Goal: Information Seeking & Learning: Check status

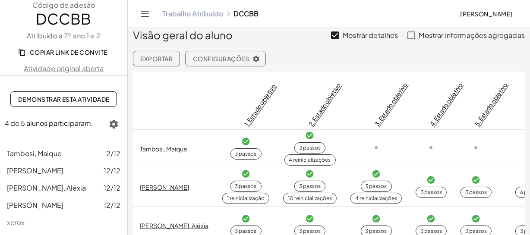
scroll to position [21, 0]
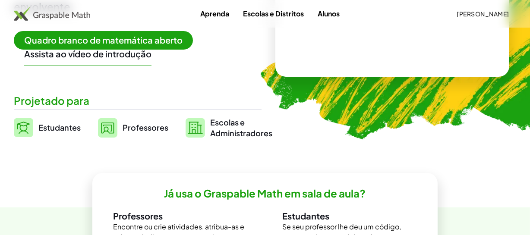
scroll to position [196, 0]
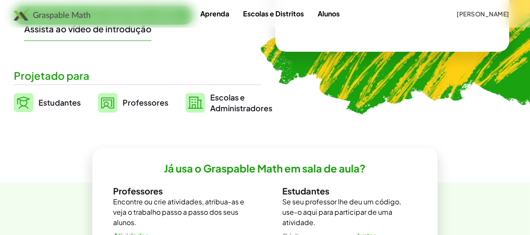
click at [141, 100] on font "Professores" at bounding box center [146, 103] width 46 height 10
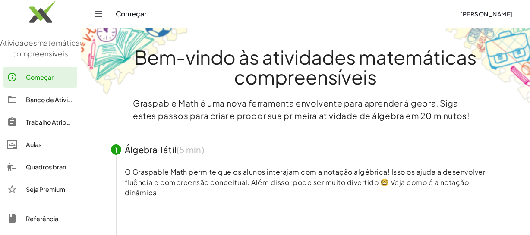
click at [33, 148] on font "Aulas" at bounding box center [34, 145] width 16 height 8
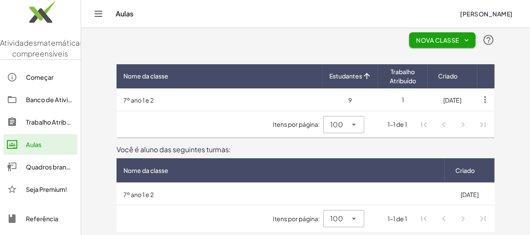
scroll to position [9, 0]
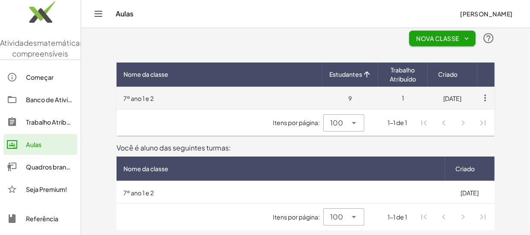
click at [344, 99] on td "9" at bounding box center [350, 98] width 56 height 22
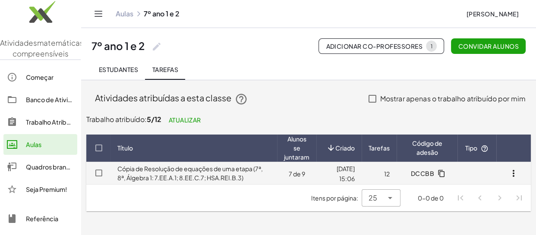
click at [289, 171] on font "7 de 9" at bounding box center [297, 174] width 16 height 8
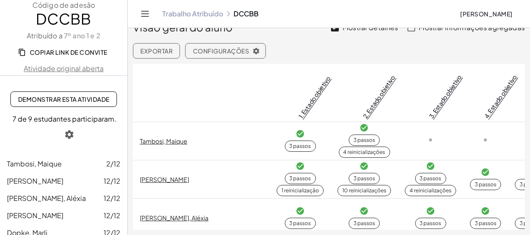
click at [364, 47] on div "Visão geral do aluno Mostrar detalhes Mostrar informações agregadas Exportar Co…" at bounding box center [329, 33] width 392 height 52
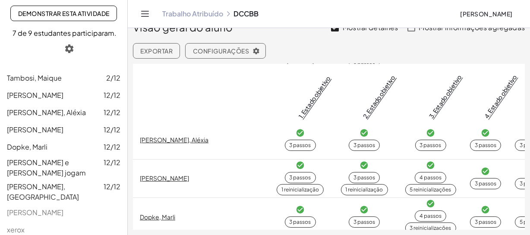
scroll to position [117, 0]
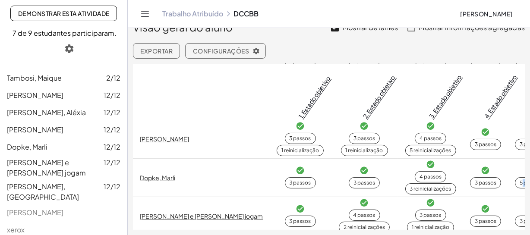
drag, startPoint x: 513, startPoint y: 189, endPoint x: 479, endPoint y: 178, distance: 35.5
click at [479, 178] on tr "Dopke, Marli 3 passos 3 passos 4 passos 3 reinicializações 3 passos 5 passos 4 …" at bounding box center [538, 177] width 810 height 38
click at [270, 160] on td "3 passos" at bounding box center [300, 177] width 61 height 38
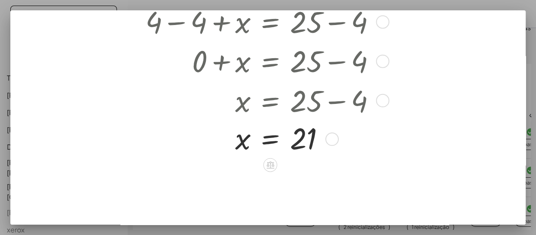
scroll to position [65, 0]
click at [427, 159] on div at bounding box center [267, 91] width 515 height 265
click at [530, 132] on div at bounding box center [268, 117] width 536 height 235
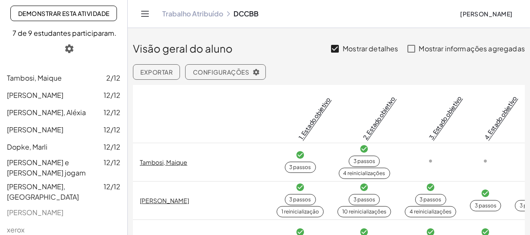
scroll to position [0, 0]
click at [147, 14] on icon "Alternar navegação" at bounding box center [145, 13] width 7 height 5
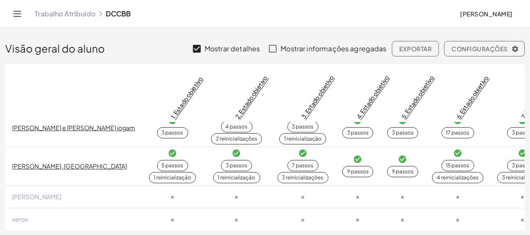
click at [22, 18] on icon "Alternar navegação" at bounding box center [17, 14] width 10 height 10
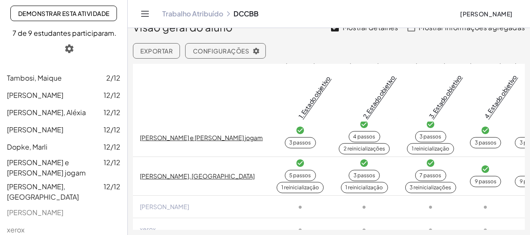
scroll to position [214, 0]
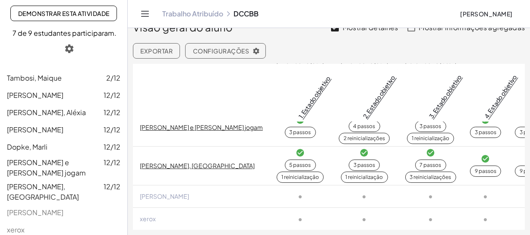
drag, startPoint x: 353, startPoint y: 185, endPoint x: 454, endPoint y: 188, distance: 101.9
click at [454, 188] on tr "Habeck, Eliane" at bounding box center [538, 196] width 810 height 22
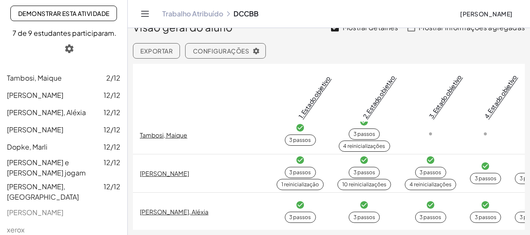
scroll to position [0, 0]
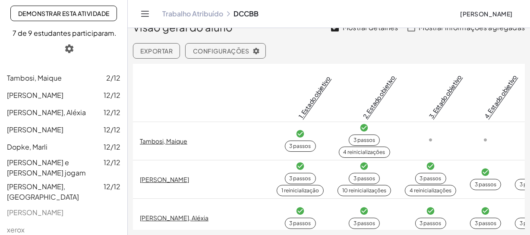
click at [405, 148] on td at bounding box center [430, 141] width 65 height 38
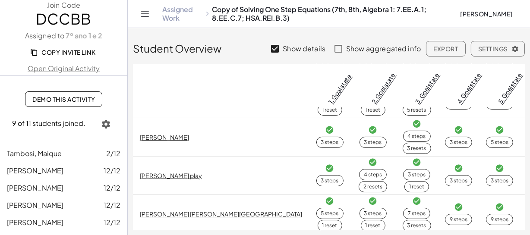
scroll to position [78, 0]
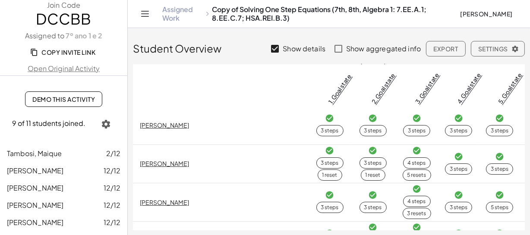
drag, startPoint x: 503, startPoint y: 115, endPoint x: 443, endPoint y: 120, distance: 60.2
click at [443, 120] on tr "Fiamoncini, Aléxia 3 steps 3 steps 3 steps 3 steps 3 steps 3 steps 3 steps 3 st…" at bounding box center [472, 125] width 679 height 38
click at [142, 18] on icon "Toggle navigation" at bounding box center [145, 14] width 10 height 10
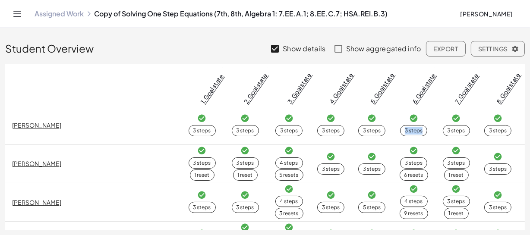
click at [435, 113] on td "3 steps" at bounding box center [456, 125] width 42 height 38
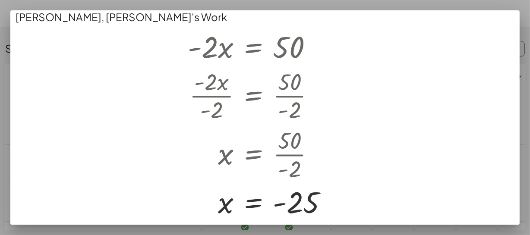
click at [521, 71] on div at bounding box center [265, 117] width 530 height 235
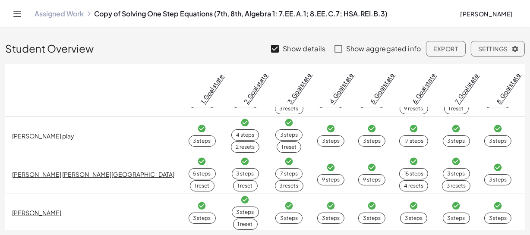
scroll to position [275, 0]
